Goal: Information Seeking & Learning: Learn about a topic

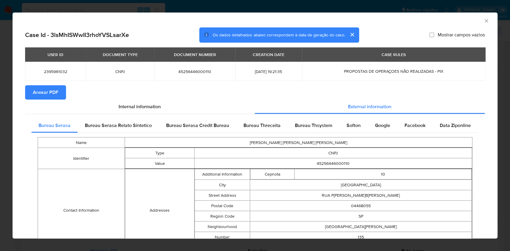
click at [0, 171] on div "AML Data Collector Case Id - 3lsMhISWwII3rhoYVSLsarXe Os dados detalhados abaix…" at bounding box center [255, 125] width 510 height 251
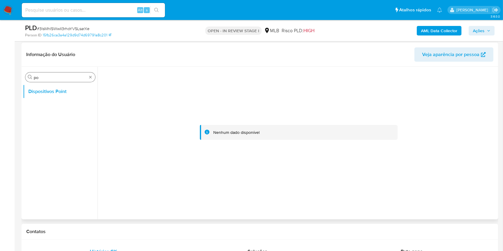
click at [65, 76] on input "po" at bounding box center [60, 77] width 53 height 5
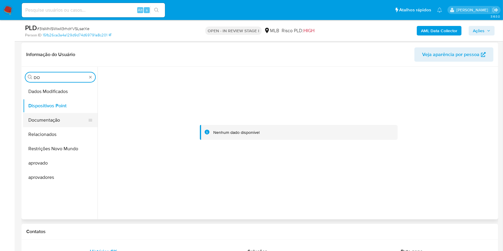
click at [57, 121] on button "Documentação" at bounding box center [58, 120] width 70 height 14
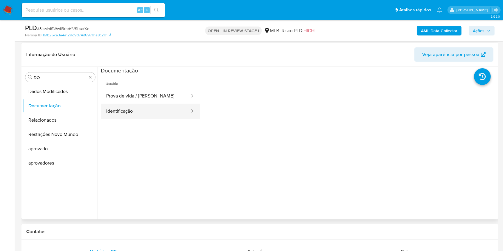
click at [148, 109] on button "Identificação" at bounding box center [146, 111] width 90 height 15
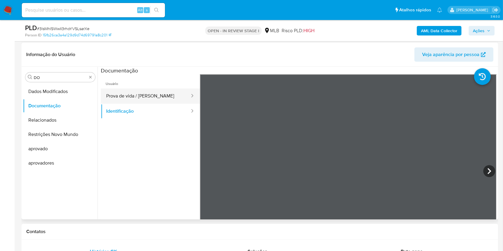
click at [158, 96] on button "Prova de vida / Selfie" at bounding box center [146, 96] width 90 height 15
click at [46, 77] on input "DO" at bounding box center [60, 77] width 53 height 5
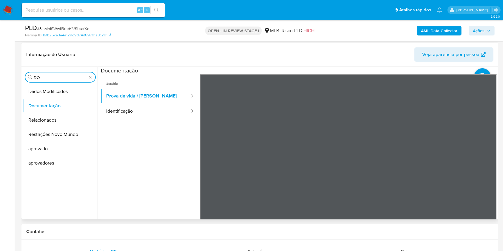
click at [46, 77] on input "DO" at bounding box center [60, 77] width 53 height 5
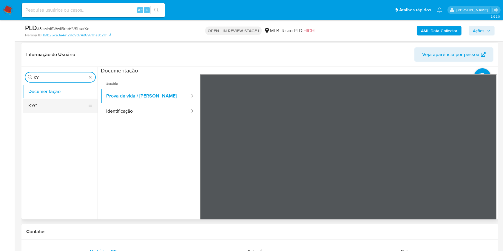
type input "KY"
click at [26, 99] on button "KYC" at bounding box center [58, 106] width 70 height 14
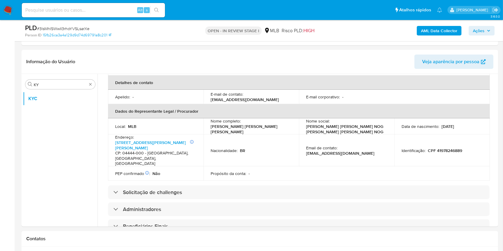
scroll to position [199, 0]
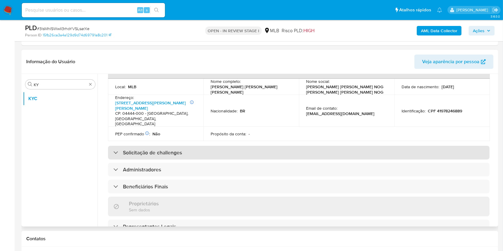
click at [208, 147] on div "Solicitação de challenges" at bounding box center [299, 153] width 382 height 14
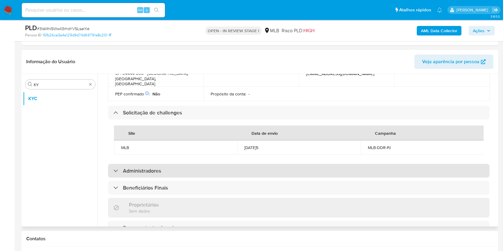
click at [234, 169] on div "Administradores" at bounding box center [299, 171] width 382 height 14
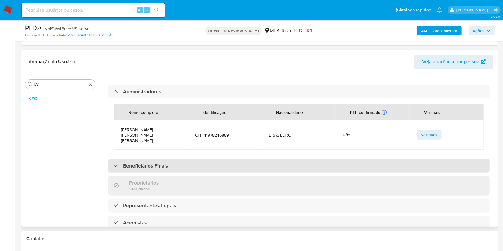
click at [213, 160] on div "Beneficiários Finais" at bounding box center [299, 166] width 382 height 14
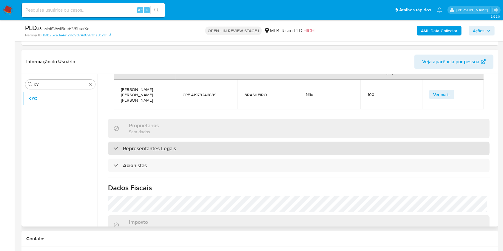
click at [220, 142] on div "Representantes Legais" at bounding box center [299, 149] width 382 height 14
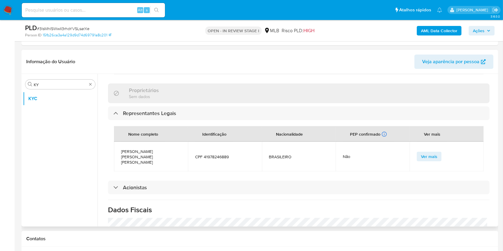
scroll to position [517, 0]
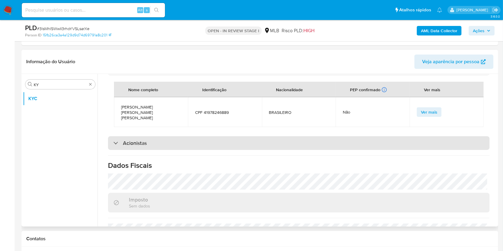
click at [208, 136] on div "Acionistas" at bounding box center [299, 143] width 382 height 14
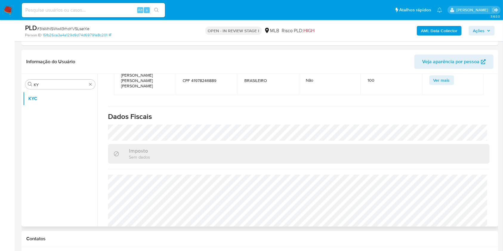
scroll to position [629, 0]
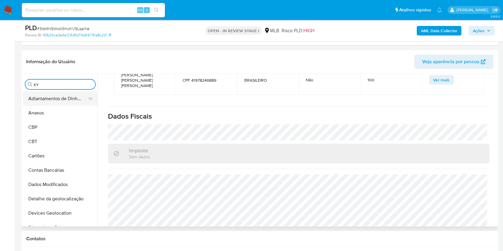
click at [62, 105] on button "Adiantamentos de Dinheiro" at bounding box center [58, 99] width 70 height 14
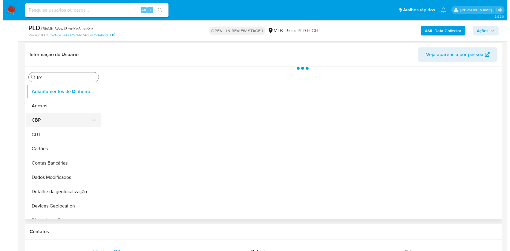
scroll to position [0, 0]
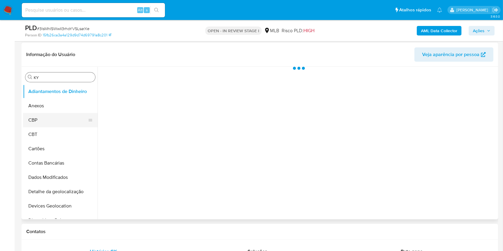
click at [41, 113] on button "CBP" at bounding box center [58, 120] width 70 height 14
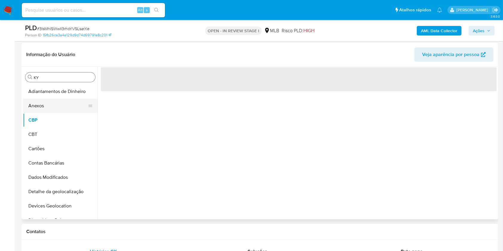
click at [55, 105] on button "Anexos" at bounding box center [58, 106] width 70 height 14
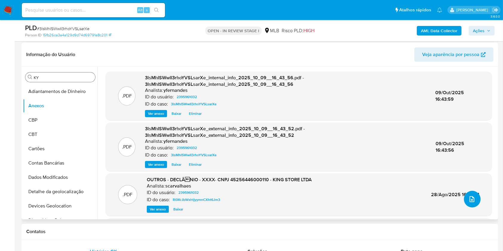
click at [471, 197] on icon "upload-file" at bounding box center [472, 199] width 7 height 7
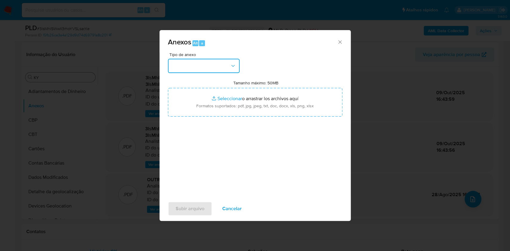
click at [214, 67] on button "button" at bounding box center [204, 66] width 72 height 14
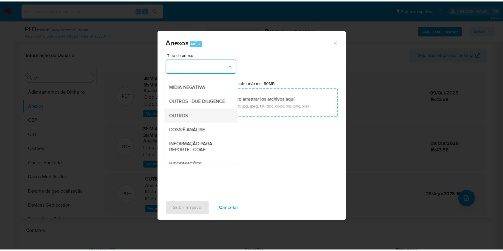
scroll to position [92, 0]
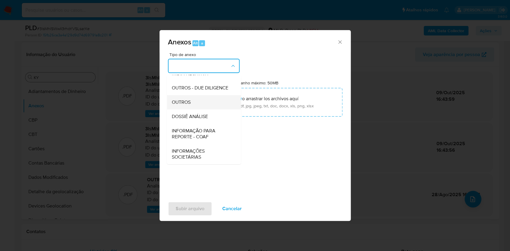
click at [191, 102] on div "OUTROS" at bounding box center [201, 102] width 61 height 14
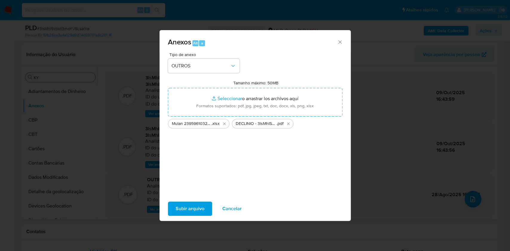
click at [180, 212] on span "Subir arquivo" at bounding box center [190, 208] width 29 height 13
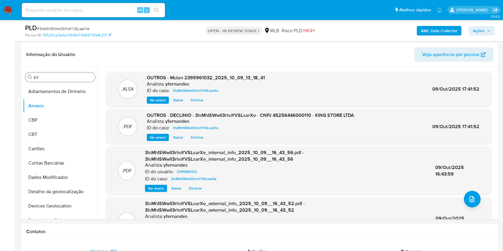
click at [481, 32] on span "Ações" at bounding box center [479, 31] width 12 height 10
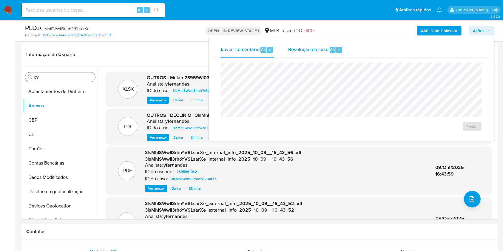
click at [327, 50] on span "Resolução do caso" at bounding box center [308, 49] width 40 height 7
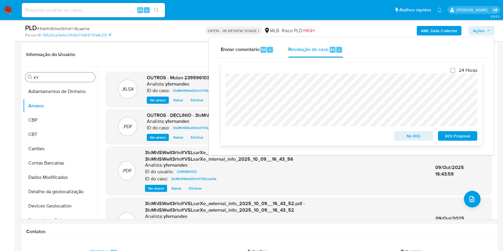
click at [401, 137] on span "No ROI" at bounding box center [414, 136] width 31 height 8
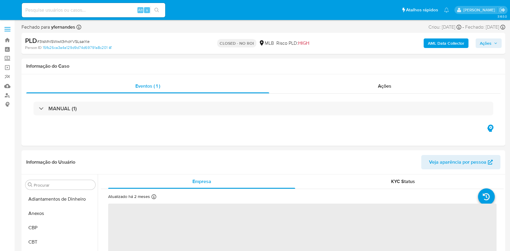
select select "10"
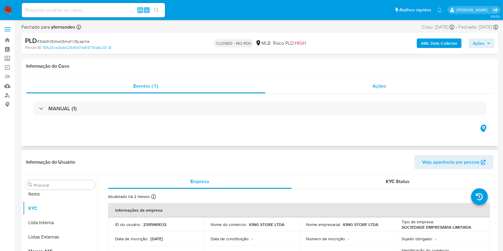
scroll to position [324, 0]
click at [378, 83] on span "Ações" at bounding box center [379, 86] width 13 height 7
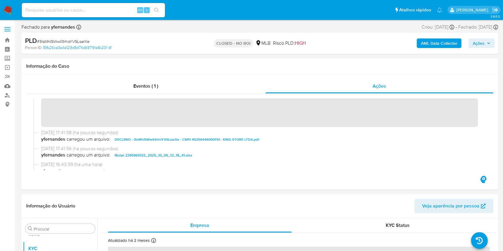
scroll to position [0, 0]
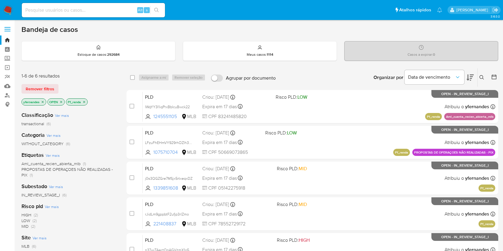
drag, startPoint x: 0, startPoint y: 0, endPoint x: 13, endPoint y: 7, distance: 14.6
click at [13, 7] on img at bounding box center [8, 10] width 10 height 10
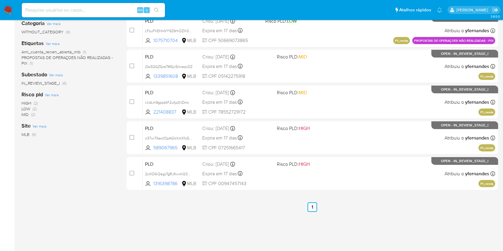
click at [7, 8] on img at bounding box center [8, 10] width 10 height 10
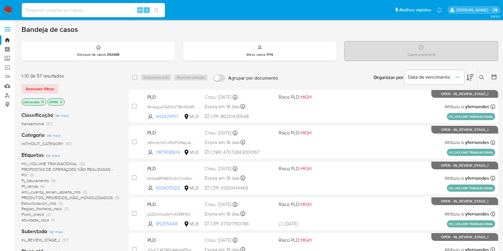
click at [78, 10] on input at bounding box center [93, 10] width 143 height 8
paste input "3lsMhISWwII3rhoYVSLsarXe"
type input "3lsMhISWwII3rhoYVSLsarXe"
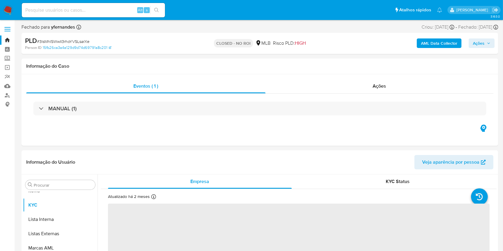
scroll to position [324, 0]
select select "10"
drag, startPoint x: 11, startPoint y: 14, endPoint x: 11, endPoint y: 4, distance: 9.6
click at [11, 14] on img at bounding box center [8, 10] width 10 height 10
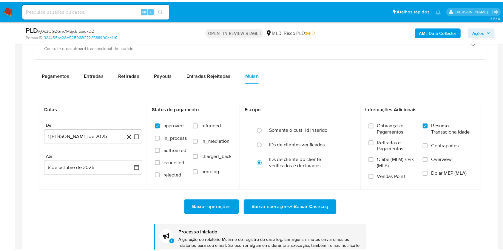
scroll to position [324, 0]
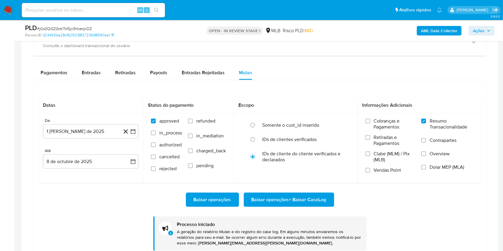
click at [87, 27] on span "# j0s3QGZGre7MSjx5rtxeqxDZ" at bounding box center [64, 29] width 55 height 6
copy span "j0s3QGZGre7MSjx5rtxeqxDZ"
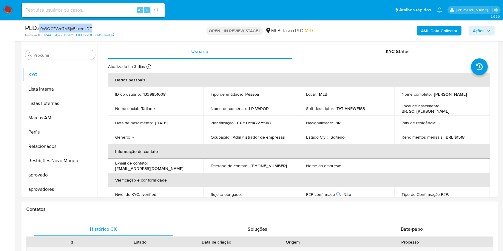
scroll to position [0, 0]
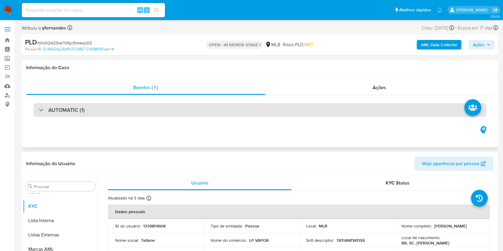
click at [182, 104] on div "AUTOMATIC (1)" at bounding box center [259, 110] width 453 height 14
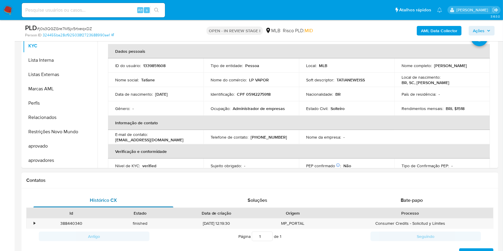
scroll to position [318, 0]
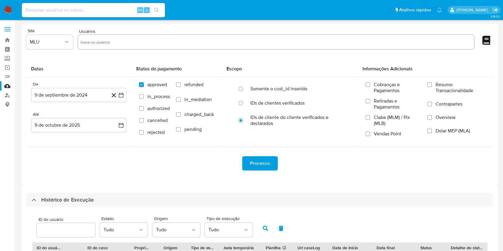
select select "10"
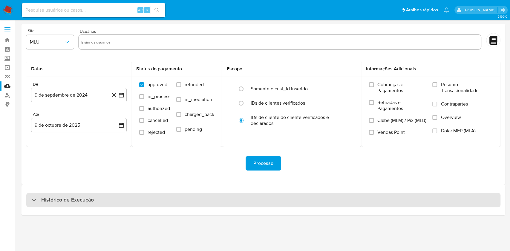
click at [264, 193] on div "Histórico de Execução" at bounding box center [263, 200] width 474 height 14
select select "10"
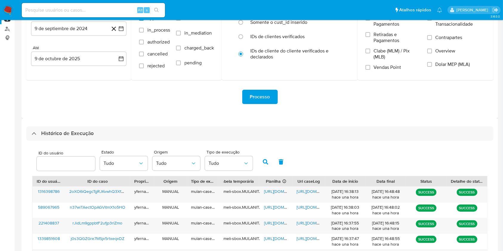
scroll to position [159, 0]
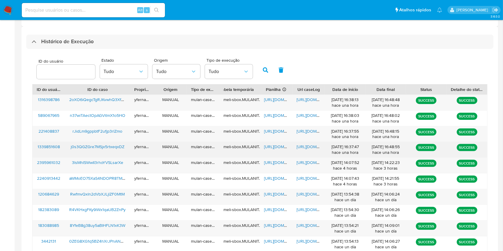
click at [278, 145] on span "https://docs.google.com/spreadsheets/d/18VHxNHcQ_9VdBjAwc3C_s_G5y3vm3810whhj9Xc…" at bounding box center [284, 147] width 41 height 6
click at [301, 146] on span "https://docs.google.com/document/d/1lQjN2UZrTxs1jwYJxWw-s0E-HMbRGv6oLTlFGfBsb-Y…" at bounding box center [317, 147] width 41 height 6
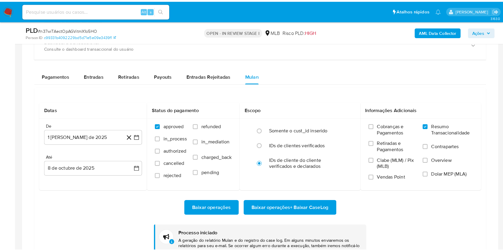
scroll to position [324, 0]
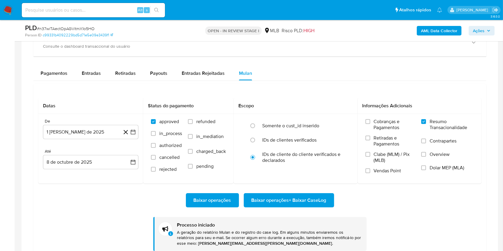
click at [189, 24] on div "OPEN - IN REVIEW STAGE I MLB Risco PLD: HIGH" at bounding box center [259, 31] width 155 height 14
click at [85, 21] on div "PLD # n37wiTAectOpAGVitmX1o5HO Person ID c99331b4092229bd5d71e5e09e3439f1 OPEN …" at bounding box center [259, 30] width 477 height 21
copy span "n37wiTAectOpAGVitmX1o5HO"
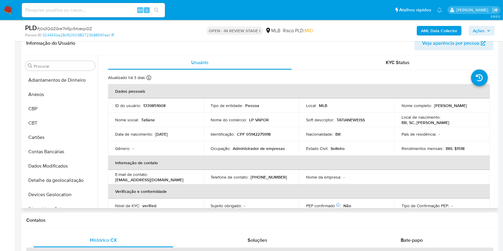
scroll to position [324, 0]
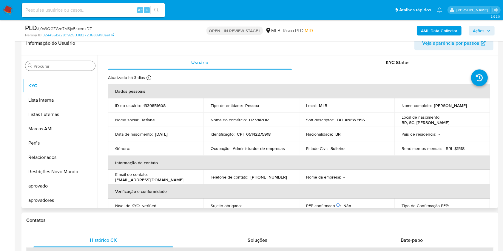
click at [66, 66] on input "Procurar" at bounding box center [63, 66] width 59 height 5
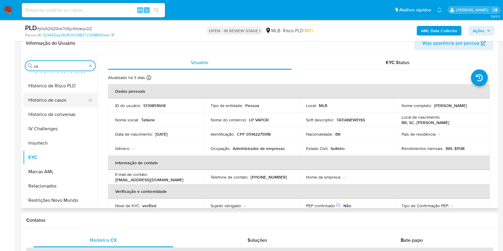
scroll to position [0, 0]
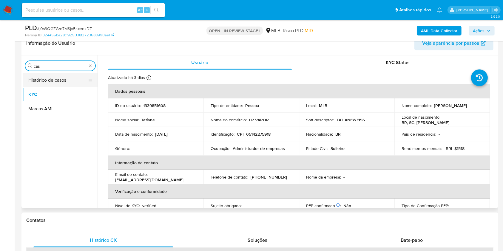
type input "cas"
click at [50, 78] on button "Histórico de casos" at bounding box center [58, 80] width 70 height 14
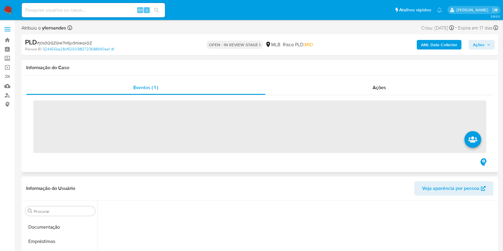
scroll to position [324, 0]
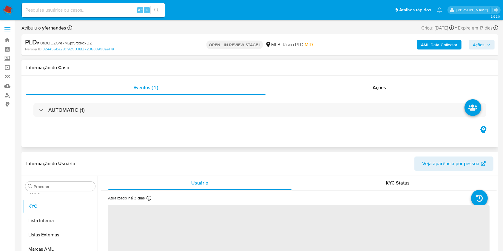
select select "10"
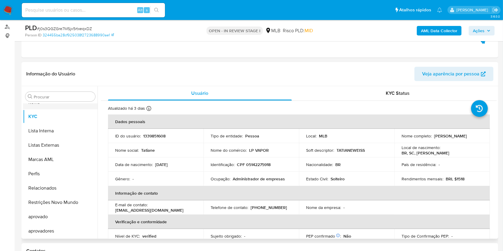
scroll to position [79, 0]
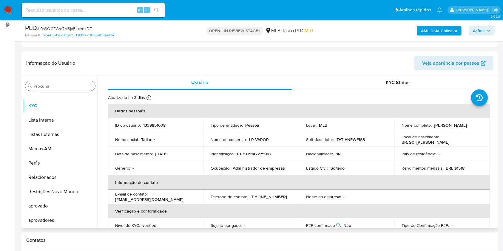
click at [50, 81] on div "Procurar" at bounding box center [60, 86] width 70 height 10
click at [54, 87] on input "Procurar" at bounding box center [63, 86] width 59 height 5
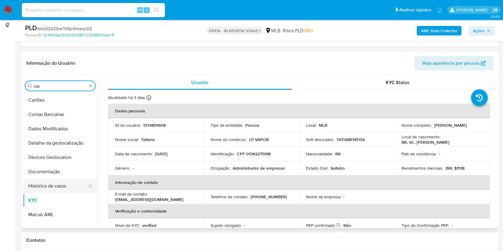
scroll to position [0, 0]
click at [41, 179] on button "Histórico de casos" at bounding box center [58, 186] width 70 height 14
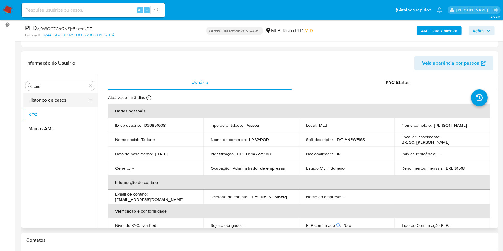
click at [38, 99] on button "Histórico de casos" at bounding box center [58, 100] width 70 height 14
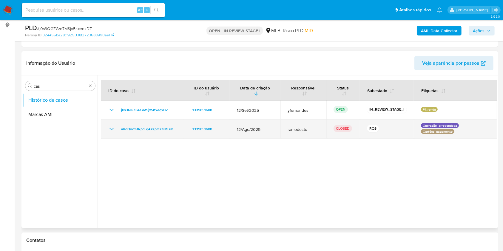
click at [110, 127] on icon "Mostrar/Ocultar" at bounding box center [111, 129] width 7 height 7
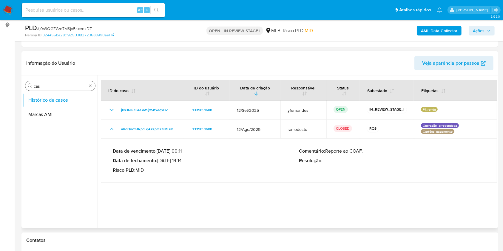
click at [49, 84] on input "cas" at bounding box center [60, 86] width 53 height 5
drag, startPoint x: 115, startPoint y: 124, endPoint x: 176, endPoint y: 162, distance: 71.8
click at [176, 162] on tbody "j0s3QGZGre7MSjx5rtxeqxDZ 1339851608 12/Set/2025 yfernandes OPEN IN_REVIEW_STAGE…" at bounding box center [299, 142] width 397 height 82
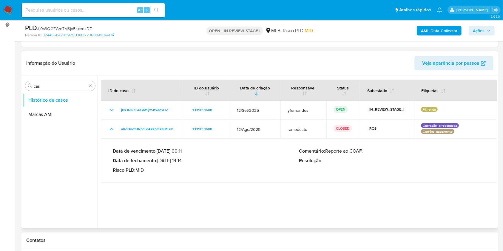
drag, startPoint x: 116, startPoint y: 124, endPoint x: 178, endPoint y: 164, distance: 73.6
click at [178, 164] on tbody "j0s3QGZGre7MSjx5rtxeqxDZ 1339851608 12/Set/2025 yfernandes OPEN IN_REVIEW_STAGE…" at bounding box center [299, 142] width 397 height 82
drag, startPoint x: 160, startPoint y: 160, endPoint x: 185, endPoint y: 163, distance: 24.9
click at [185, 163] on p "Data de fechamento : 12/09/2025 14:14" at bounding box center [206, 161] width 186 height 6
click at [54, 86] on input "cas" at bounding box center [60, 86] width 53 height 5
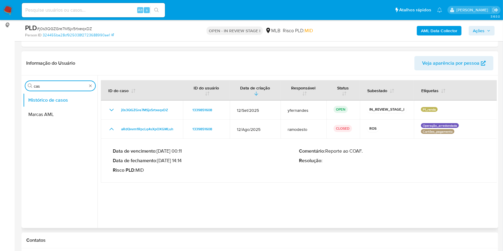
click at [54, 86] on input "cas" at bounding box center [60, 86] width 53 height 5
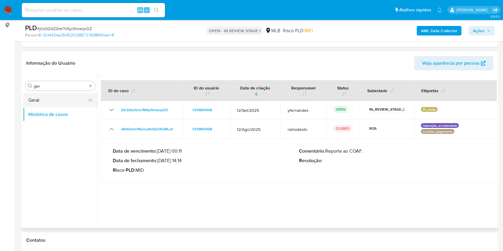
click at [47, 104] on button "Geral" at bounding box center [58, 100] width 70 height 14
click at [42, 102] on button "Geral" at bounding box center [58, 100] width 70 height 14
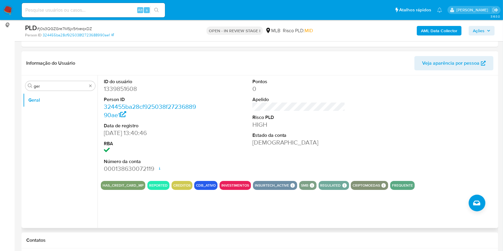
click at [319, 55] on div "Informação do Usuário Veja aparência por pessoa" at bounding box center [259, 63] width 477 height 24
click at [251, 154] on div "Pontos 0 Apelido Risco PLD HIGH Estado da conta Ativa" at bounding box center [299, 126] width 99 height 101
click at [46, 86] on input "ger" at bounding box center [60, 86] width 53 height 5
click at [48, 102] on button "Documentação" at bounding box center [58, 100] width 70 height 14
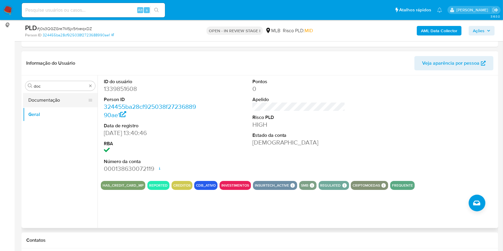
click at [48, 102] on button "Documentação" at bounding box center [58, 100] width 70 height 14
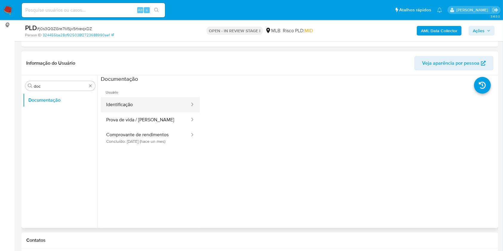
click at [129, 104] on button "Identificação" at bounding box center [146, 104] width 90 height 15
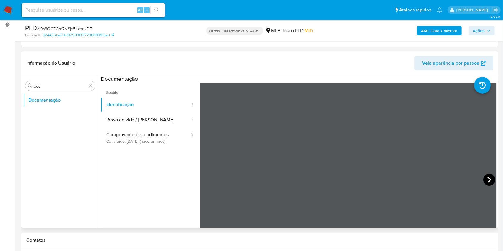
click at [488, 181] on icon at bounding box center [490, 180] width 12 height 12
click at [146, 111] on button "Identificação" at bounding box center [146, 104] width 90 height 15
click at [147, 116] on button "Prova de vida / Selfie" at bounding box center [146, 120] width 90 height 15
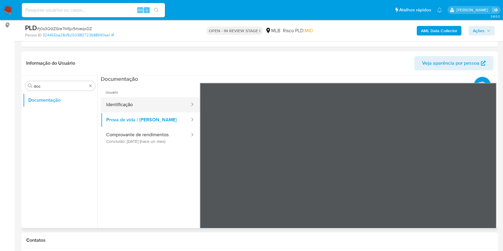
click at [142, 105] on button "Identificação" at bounding box center [146, 104] width 90 height 15
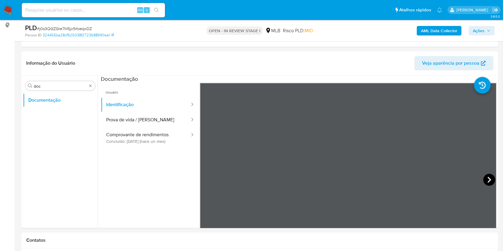
click at [488, 178] on icon at bounding box center [490, 180] width 4 height 6
click at [123, 137] on button "Comprovante de rendimentos Concluído: 26/08/2025 (hace un mes)" at bounding box center [146, 138] width 90 height 20
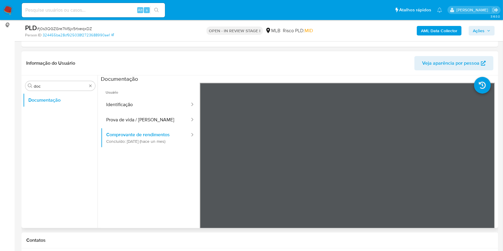
drag, startPoint x: 204, startPoint y: 62, endPoint x: 182, endPoint y: 68, distance: 23.2
click at [204, 62] on header "Informação do Usuário Veja aparência por pessoa" at bounding box center [260, 63] width 468 height 14
click at [53, 88] on input "doc" at bounding box center [60, 86] width 53 height 5
click at [51, 85] on input "doc" at bounding box center [60, 86] width 53 height 5
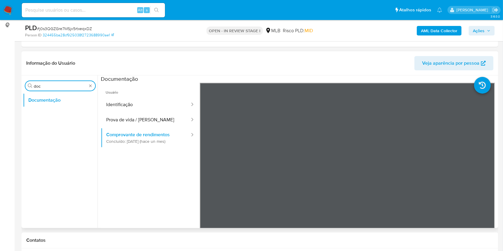
click at [51, 85] on input "doc" at bounding box center [60, 86] width 53 height 5
type input "ky"
click at [41, 113] on button "KYC" at bounding box center [58, 114] width 70 height 14
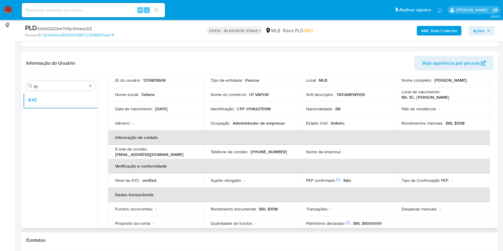
scroll to position [254, 0]
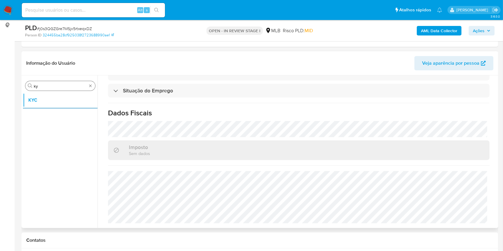
click at [51, 86] on input "ky" at bounding box center [60, 86] width 53 height 5
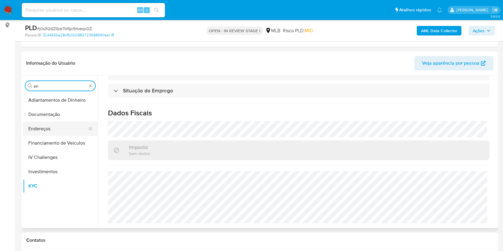
type input "en"
click at [38, 123] on button "Endereços" at bounding box center [58, 129] width 70 height 14
click at [53, 129] on button "Endereços" at bounding box center [58, 129] width 70 height 14
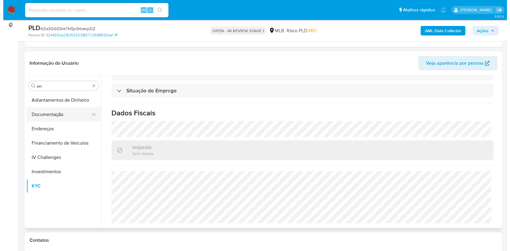
scroll to position [0, 0]
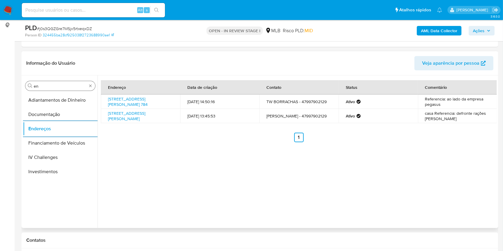
click at [68, 85] on input "en" at bounding box center [60, 86] width 53 height 5
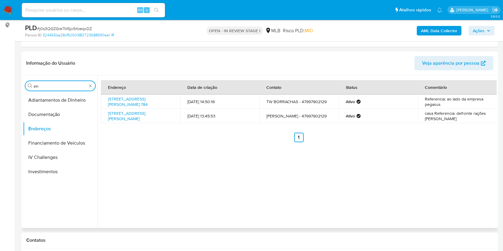
click at [68, 85] on input "en" at bounding box center [60, 86] width 53 height 5
drag, startPoint x: 68, startPoint y: 85, endPoint x: 69, endPoint y: 92, distance: 7.0
click at [68, 85] on input "en" at bounding box center [60, 86] width 53 height 5
type input "ge"
click at [53, 103] on button "Detalhe da geolocalização" at bounding box center [58, 100] width 70 height 14
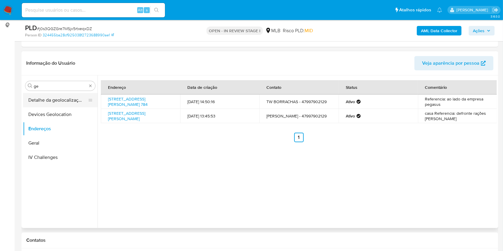
click at [53, 102] on button "Detalhe da geolocalização" at bounding box center [58, 100] width 70 height 14
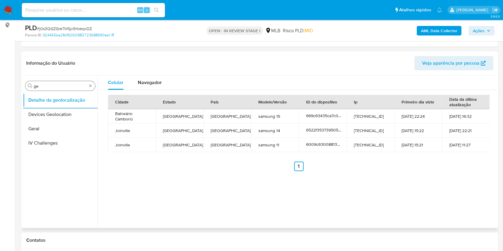
click at [50, 85] on input "ge" at bounding box center [60, 86] width 53 height 5
click at [50, 84] on input "ge" at bounding box center [60, 86] width 53 height 5
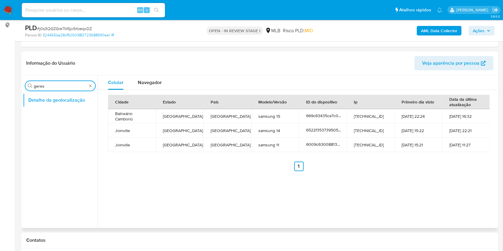
click at [48, 85] on input "geres" at bounding box center [60, 86] width 53 height 5
type input "res"
click at [37, 132] on button "Restrições Novo Mundo" at bounding box center [58, 129] width 70 height 14
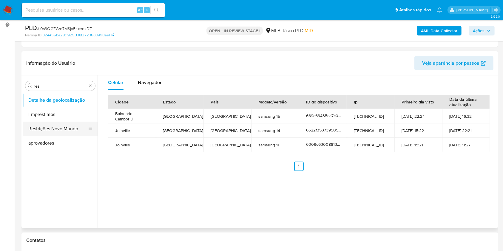
click at [31, 130] on button "Restrições Novo Mundo" at bounding box center [58, 129] width 70 height 14
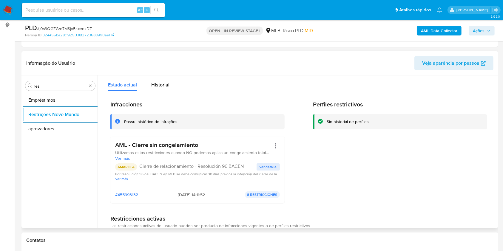
click at [157, 145] on h3 "AML - Cierre sin congelamiento" at bounding box center [193, 145] width 156 height 7
click at [213, 168] on p "Cierre de relacionamiento - Resolución 96 BACEN" at bounding box center [197, 167] width 117 height 6
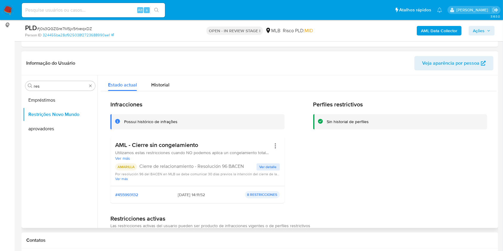
click at [213, 168] on p "Cierre de relacionamiento - Resolución 96 BACEN" at bounding box center [197, 167] width 117 height 6
click at [270, 166] on span "Ver detalle" at bounding box center [268, 167] width 17 height 6
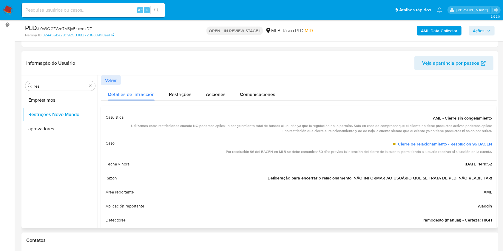
click at [290, 177] on span "Deliberação para encerrar o relacionamento. NÃO INFORMAR AO USUÁRIO QUE SE TRAT…" at bounding box center [380, 178] width 225 height 6
click at [255, 108] on div "Casuística AML - Cierre sin congelamiento Utilizamos estas restricciones cuando…" at bounding box center [299, 183] width 396 height 154
click at [53, 85] on input "res" at bounding box center [60, 86] width 53 height 5
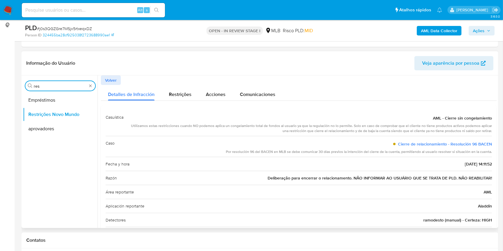
click at [53, 85] on input "res" at bounding box center [60, 86] width 53 height 5
type input "po"
click at [57, 93] on button "Dispositivos Point" at bounding box center [58, 100] width 70 height 14
click at [63, 98] on button "Dispositivos Point" at bounding box center [58, 100] width 70 height 14
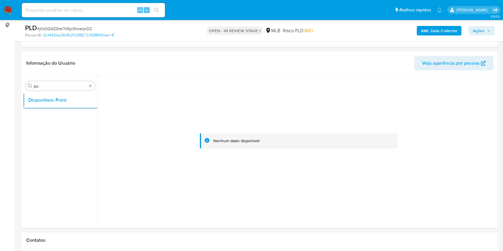
click at [441, 31] on b "AML Data Collector" at bounding box center [439, 31] width 36 height 10
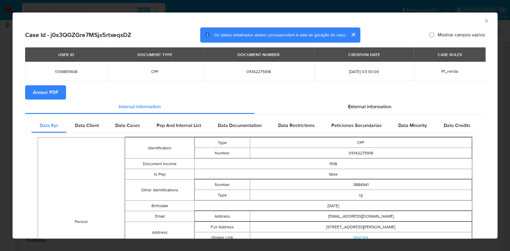
click at [50, 89] on span "Anexar PDF" at bounding box center [45, 92] width 25 height 13
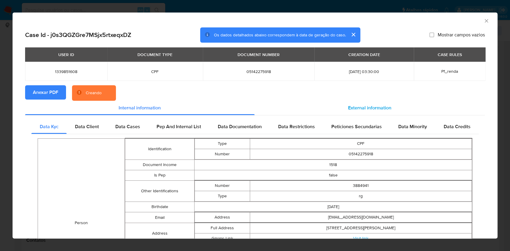
click at [359, 107] on span "External information" at bounding box center [369, 108] width 43 height 7
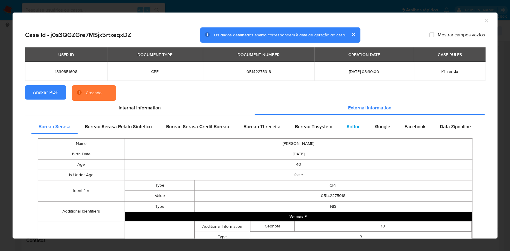
click at [368, 123] on div "Google" at bounding box center [383, 127] width 30 height 14
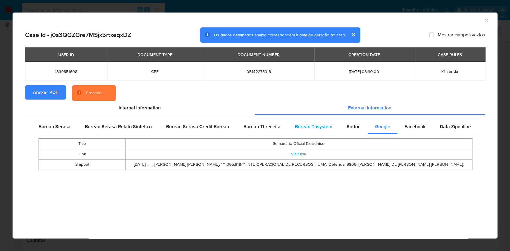
click at [330, 130] on div "Bureau Thsystem" at bounding box center [314, 127] width 52 height 14
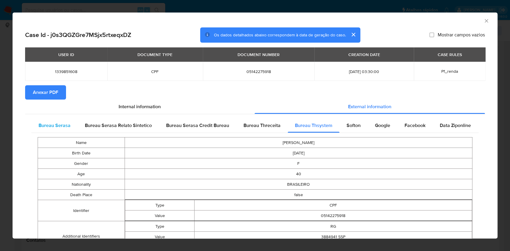
click at [48, 127] on span "Bureau Serasa" at bounding box center [55, 125] width 32 height 7
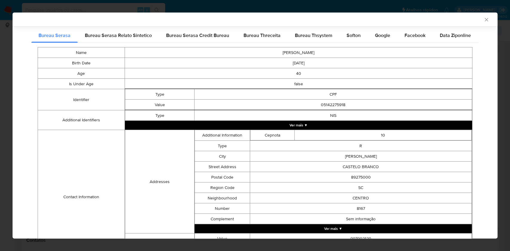
scroll to position [166, 0]
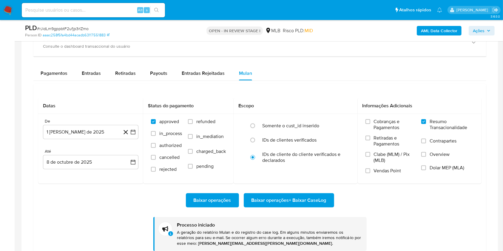
scroll to position [324, 0]
click at [70, 26] on span "# rJidLm9gppbtF2ufjp3rlZmo" at bounding box center [63, 29] width 52 height 6
copy span "rJidLm9gppbtF2ufjp3rlZmo"
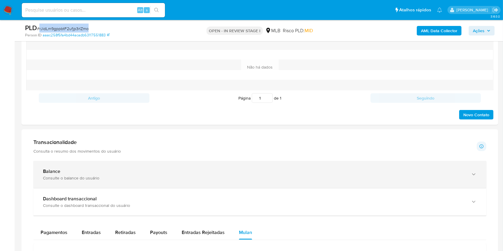
click at [61, 164] on div "Balance Consulte o balance do usuário" at bounding box center [259, 174] width 453 height 27
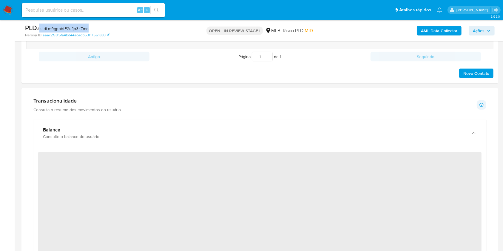
scroll to position [398, 0]
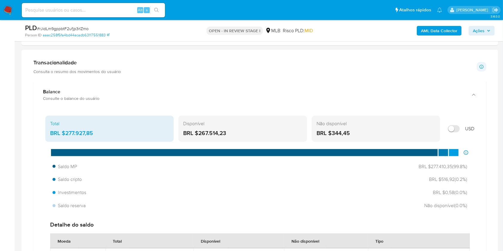
click at [82, 131] on div "BRL $277.927,85" at bounding box center [109, 134] width 119 height 8
click at [189, 71] on div "Transacionalidade Consulta o resumo dos movimentos do usuário Informações trans…" at bounding box center [259, 66] width 453 height 15
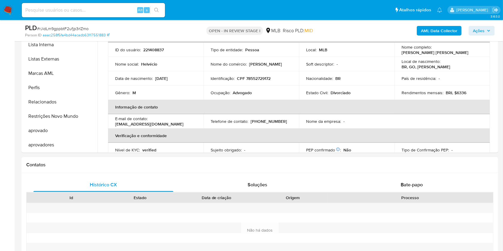
scroll to position [111, 0]
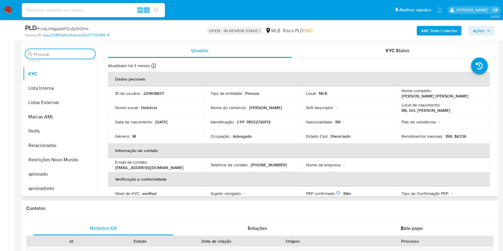
click at [58, 54] on input "Procurar" at bounding box center [63, 54] width 59 height 5
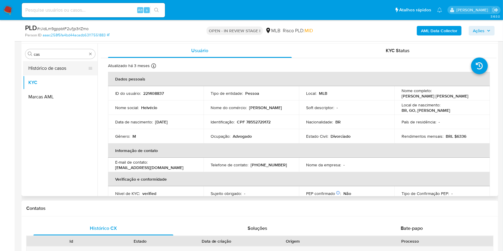
click at [38, 68] on button "Histórico de casos" at bounding box center [58, 68] width 70 height 14
click at [30, 69] on button "Histórico de casos" at bounding box center [58, 68] width 70 height 14
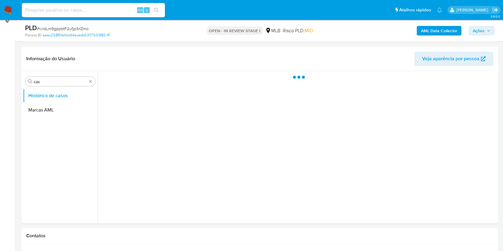
scroll to position [72, 0]
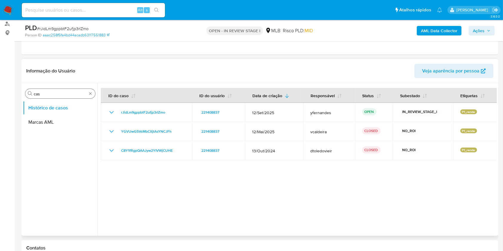
click at [65, 95] on input "cas" at bounding box center [60, 93] width 53 height 5
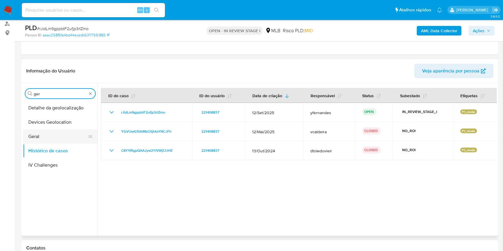
type input "ger"
click at [51, 130] on button "Geral" at bounding box center [58, 137] width 70 height 14
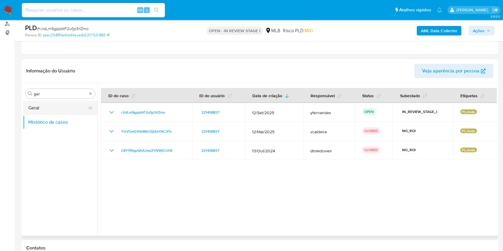
click at [51, 106] on button "Geral" at bounding box center [58, 108] width 70 height 14
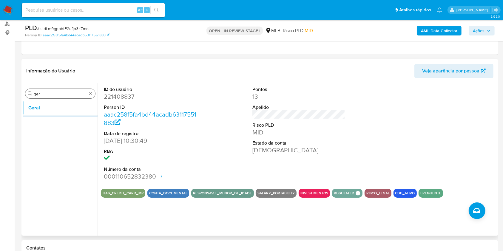
click at [55, 89] on div "Procurar ger" at bounding box center [60, 94] width 70 height 10
click at [38, 99] on div "Procurar ger Geral" at bounding box center [60, 160] width 75 height 152
click at [39, 98] on div "Procurar ger" at bounding box center [60, 94] width 70 height 10
click at [43, 93] on input "ger" at bounding box center [60, 93] width 53 height 5
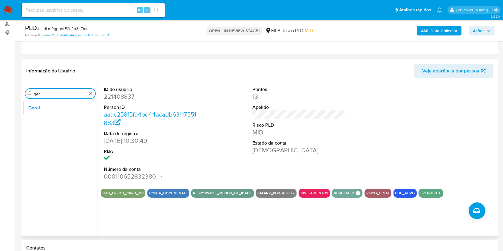
click at [43, 93] on input "ger" at bounding box center [60, 93] width 53 height 5
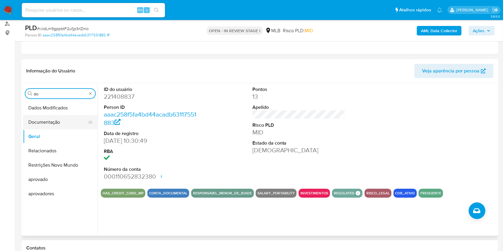
click at [42, 126] on button "Documentação" at bounding box center [58, 122] width 70 height 14
click at [42, 125] on button "Documentação" at bounding box center [58, 122] width 70 height 14
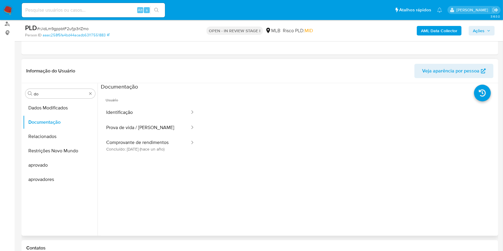
click at [147, 100] on span "Usuário" at bounding box center [150, 98] width 99 height 14
click at [141, 107] on button "Identificação" at bounding box center [146, 112] width 90 height 15
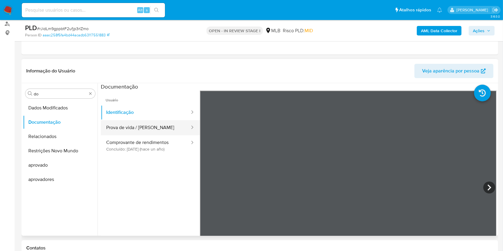
click at [145, 125] on button "Prova de vida / Selfie" at bounding box center [146, 127] width 90 height 15
drag, startPoint x: 146, startPoint y: 113, endPoint x: 166, endPoint y: 121, distance: 21.5
click at [146, 113] on button "Identificação" at bounding box center [146, 112] width 90 height 15
click at [484, 191] on icon at bounding box center [490, 188] width 12 height 12
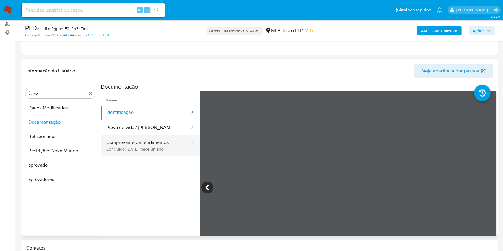
click at [156, 140] on button "Comprovante de rendimentos Concluído: 10/06/2024 (hace un año)" at bounding box center [146, 146] width 90 height 20
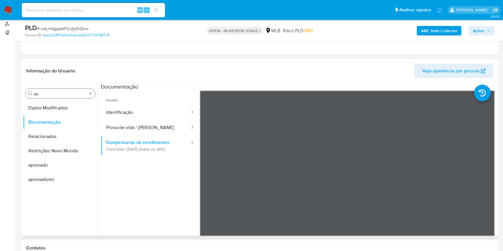
click at [67, 93] on input "do" at bounding box center [60, 93] width 53 height 5
click at [67, 92] on input "do" at bounding box center [60, 93] width 53 height 5
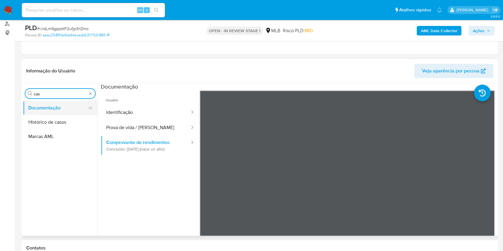
click at [44, 113] on button "Documentação" at bounding box center [58, 108] width 70 height 14
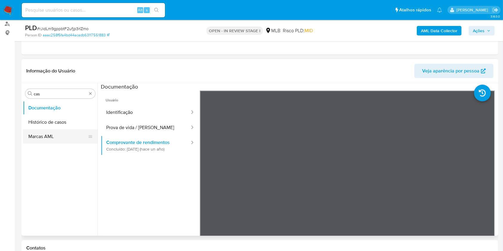
click at [47, 119] on button "Histórico de casos" at bounding box center [60, 122] width 75 height 14
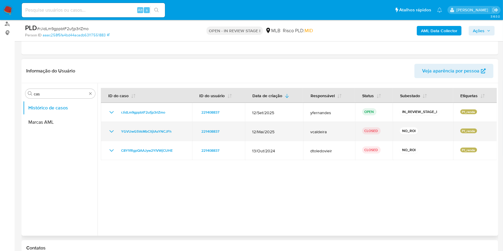
drag, startPoint x: 118, startPoint y: 128, endPoint x: 173, endPoint y: 133, distance: 55.2
click at [173, 133] on td "YGVUwG5VsMbCltjtAsYNCJFh" at bounding box center [146, 131] width 91 height 19
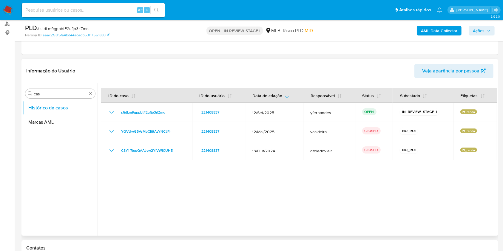
drag, startPoint x: 118, startPoint y: 147, endPoint x: 172, endPoint y: 184, distance: 65.8
click at [175, 154] on td "C8Y1fRgpQAAJyw2YIVWjCUHE" at bounding box center [146, 150] width 91 height 19
click at [76, 93] on input "cas" at bounding box center [60, 93] width 53 height 5
click at [75, 93] on input "cas" at bounding box center [60, 93] width 53 height 5
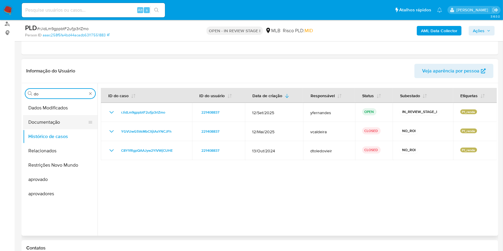
click at [57, 116] on button "Documentação" at bounding box center [58, 122] width 70 height 14
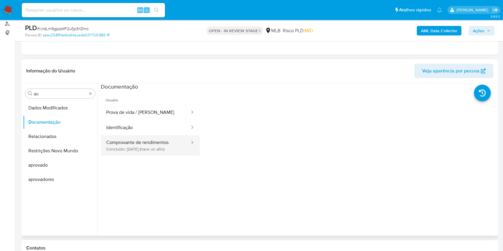
click at [126, 145] on button "Comprovante de rendimentos Concluído: 10/06/2024 (hace un año)" at bounding box center [146, 146] width 90 height 20
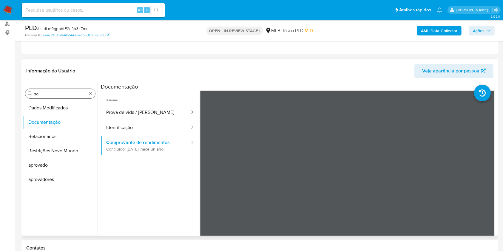
click at [67, 92] on input "do" at bounding box center [60, 93] width 53 height 5
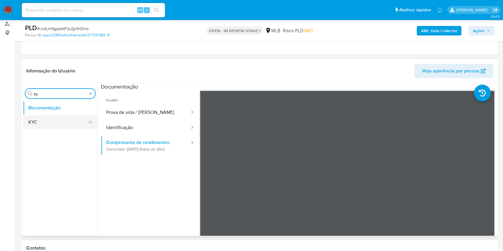
type input "ky"
click at [53, 128] on button "KYC" at bounding box center [58, 122] width 70 height 14
click at [50, 126] on button "KYC" at bounding box center [58, 122] width 70 height 14
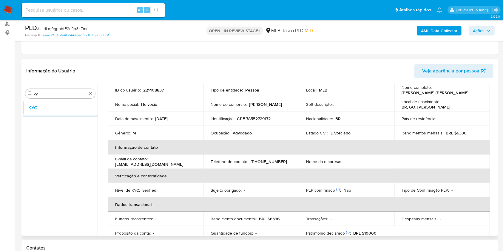
scroll to position [254, 0]
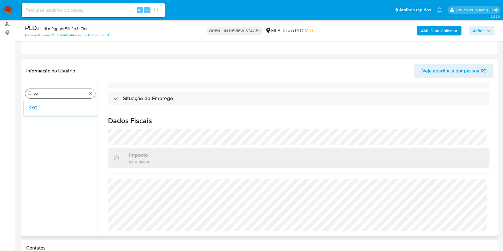
click at [47, 93] on input "ky" at bounding box center [60, 93] width 53 height 5
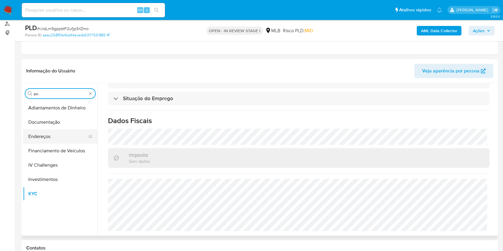
type input "en"
click at [44, 134] on button "Endereços" at bounding box center [58, 137] width 70 height 14
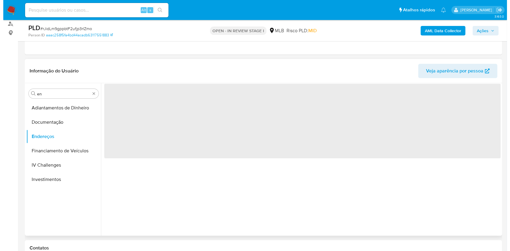
scroll to position [0, 0]
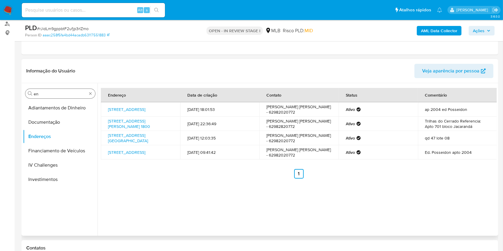
click at [44, 90] on div "Procurar en" at bounding box center [60, 94] width 70 height 10
click at [50, 96] on input "en" at bounding box center [60, 93] width 53 height 5
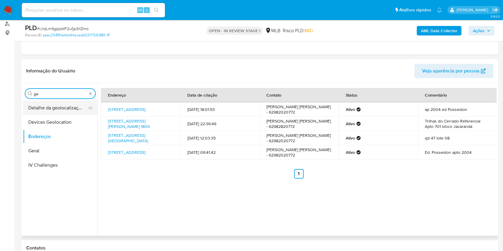
type input "ge"
click at [41, 109] on button "Detalhe da geolocalização" at bounding box center [58, 108] width 70 height 14
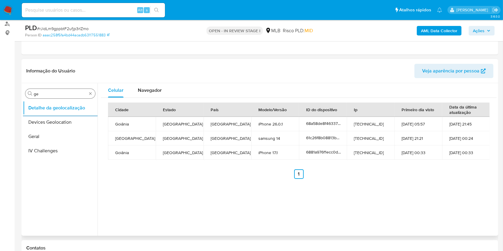
click at [65, 93] on input "ge" at bounding box center [60, 93] width 53 height 5
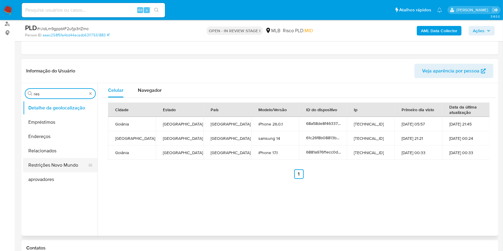
type input "res"
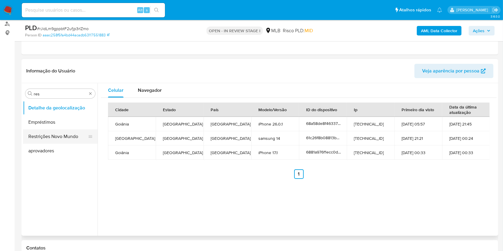
click at [42, 133] on button "Restrições Novo Mundo" at bounding box center [58, 137] width 70 height 14
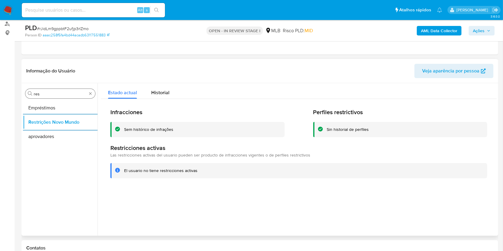
click at [67, 90] on div "Procurar res" at bounding box center [60, 94] width 70 height 10
click at [58, 91] on input "res" at bounding box center [60, 93] width 53 height 5
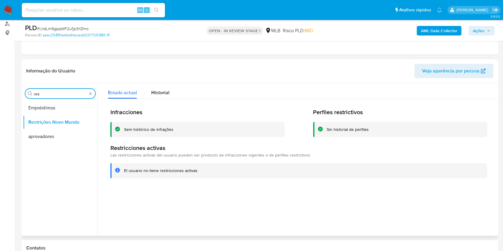
click at [58, 91] on input "res" at bounding box center [60, 93] width 53 height 5
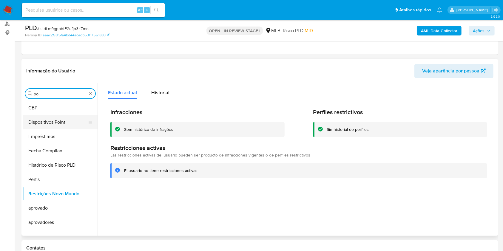
type input "po"
click at [48, 115] on button "Dispositivos Point" at bounding box center [58, 122] width 70 height 14
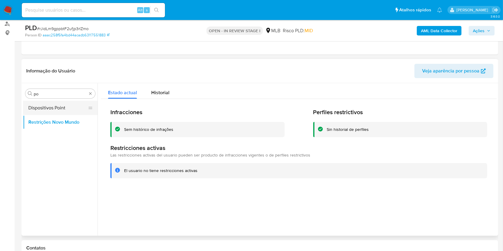
click at [39, 108] on button "Dispositivos Point" at bounding box center [58, 108] width 70 height 14
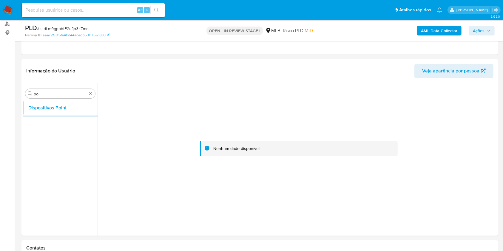
click at [441, 31] on b "AML Data Collector" at bounding box center [439, 31] width 36 height 10
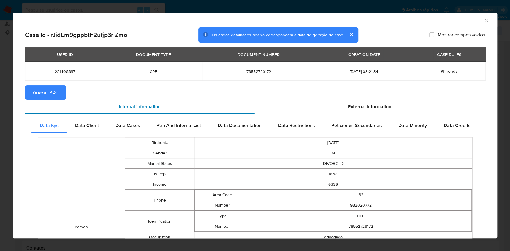
click at [54, 100] on div "Internal information" at bounding box center [139, 107] width 229 height 14
click at [56, 93] on span "Anexar PDF" at bounding box center [45, 92] width 25 height 13
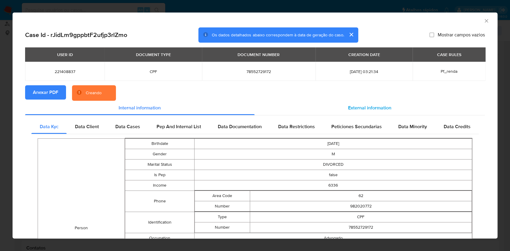
click at [377, 112] on div "External information" at bounding box center [369, 108] width 231 height 14
click at [374, 133] on div "Peticiones Secundarias" at bounding box center [356, 127] width 67 height 14
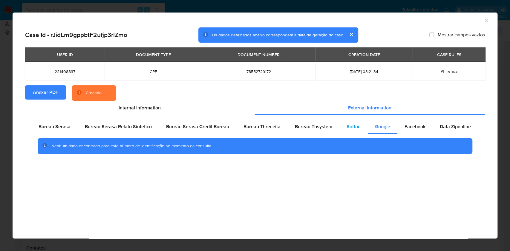
click at [347, 125] on span "Softon" at bounding box center [353, 126] width 14 height 7
click at [324, 125] on span "Bureau Thsystem" at bounding box center [313, 126] width 37 height 7
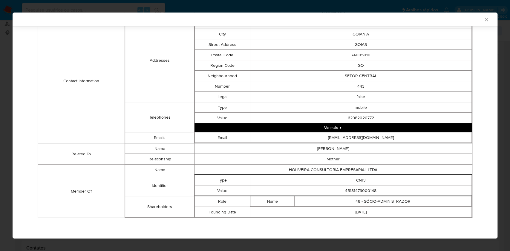
scroll to position [212, 0]
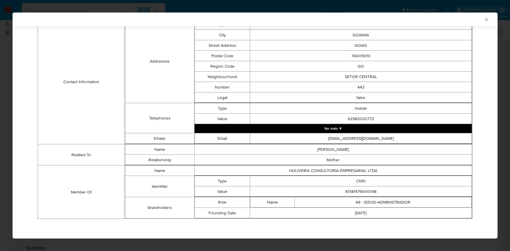
click at [347, 191] on td "45181479000148" at bounding box center [361, 192] width 222 height 10
click at [347, 192] on td "45181479000148" at bounding box center [361, 192] width 222 height 10
copy td "45181479000148"
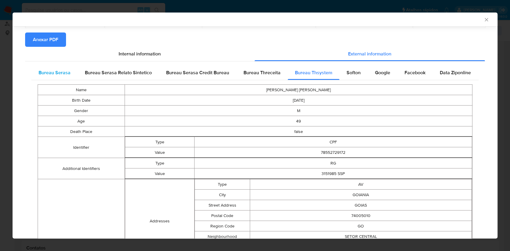
scroll to position [0, 0]
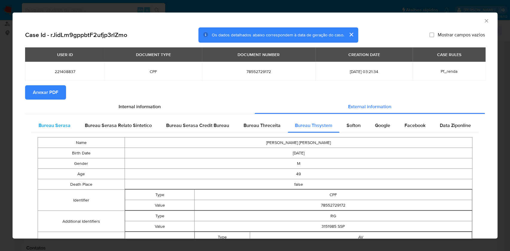
click at [53, 127] on span "Bureau Serasa" at bounding box center [55, 125] width 32 height 7
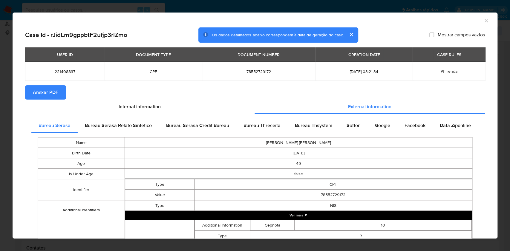
scroll to position [166, 0]
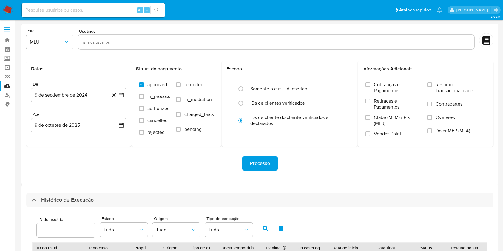
select select "10"
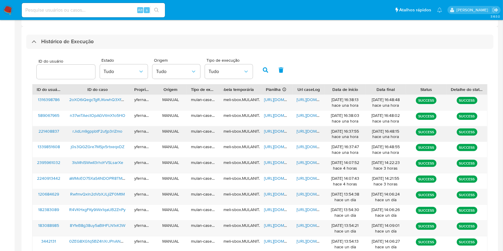
click at [274, 129] on span "[URL][DOMAIN_NAME]" at bounding box center [284, 131] width 41 height 6
click at [305, 133] on span "[URL][DOMAIN_NAME]" at bounding box center [317, 131] width 41 height 6
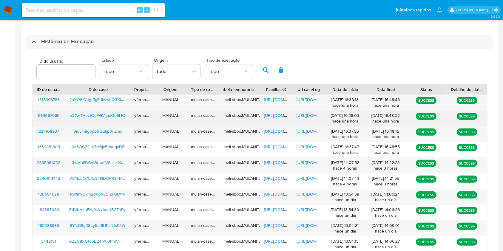
click at [270, 116] on span "https://docs.google.com/spreadsheets/d/1IVVVGQuQEn4RA0QvDl5I84R2EkX_ml4UmCi7CDP…" at bounding box center [284, 116] width 41 height 6
click at [308, 116] on span "https://docs.google.com/document/d/19hUJNvqdhw4QngrSzVXlRx-DmSYeW6FdOEM0IFzDVY4…" at bounding box center [317, 116] width 41 height 6
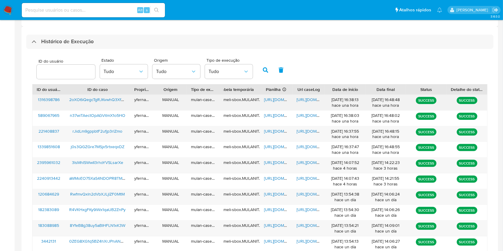
click at [277, 98] on span "https://docs.google.com/spreadsheets/d/15jOhgg9slDnEapF87B4Z8ZV9xryC1ApLBNmzdES…" at bounding box center [284, 100] width 41 height 6
click at [309, 101] on span "https://docs.google.com/document/d/1fMfB0l7HJAXZgggAYKLR-kSyFqTPTUwQCfz5pN_aahc…" at bounding box center [317, 100] width 41 height 6
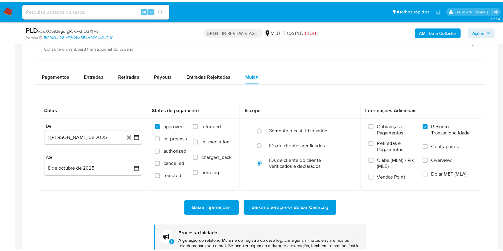
scroll to position [324, 0]
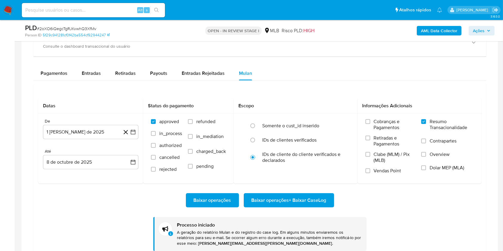
click at [72, 29] on span "# 2oXO6iQegcTgRJKvwhQ3XfMv" at bounding box center [66, 29] width 59 height 6
copy span "2oXO6iQegcTgRJKvwhQ3XfMv"
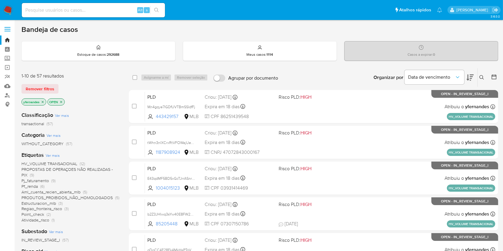
click at [55, 155] on span "Ver mais" at bounding box center [53, 155] width 14 height 5
